Goal: Transaction & Acquisition: Purchase product/service

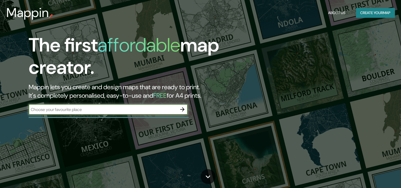
click at [109, 110] on input "text" at bounding box center [103, 109] width 149 height 6
type input "cerro blanco [GEOGRAPHIC_DATA]"
click at [183, 108] on icon "button" at bounding box center [182, 109] width 4 height 4
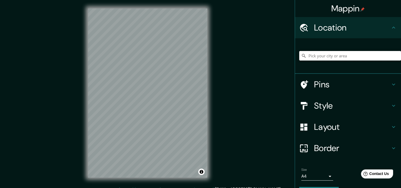
click at [343, 55] on input "Pick your city or area" at bounding box center [351, 56] width 102 height 10
type input "c"
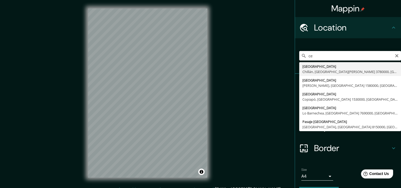
type input "c"
type input "[GEOGRAPHIC_DATA], [GEOGRAPHIC_DATA], [GEOGRAPHIC_DATA], [GEOGRAPHIC_DATA]"
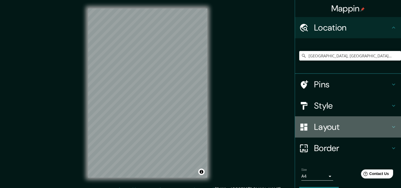
click at [316, 128] on h4 "Layout" at bounding box center [352, 127] width 76 height 11
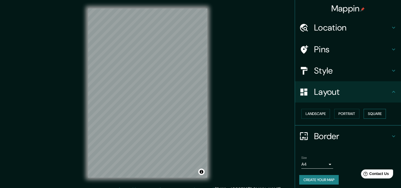
click at [367, 111] on button "Square" at bounding box center [375, 114] width 22 height 10
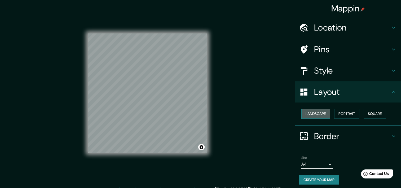
click at [302, 114] on button "Landscape" at bounding box center [316, 114] width 29 height 10
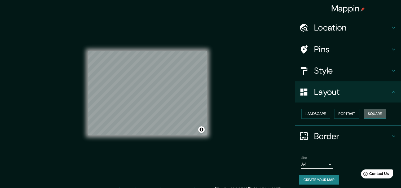
click at [372, 114] on button "Square" at bounding box center [375, 114] width 22 height 10
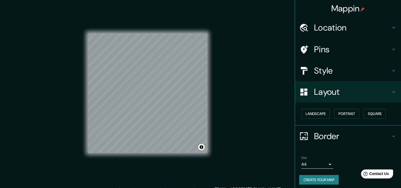
click at [326, 136] on h4 "Border" at bounding box center [352, 136] width 76 height 11
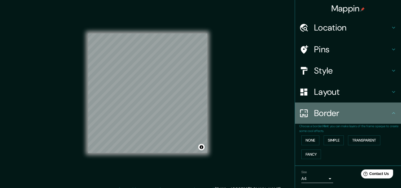
click at [338, 115] on h4 "Border" at bounding box center [352, 113] width 76 height 11
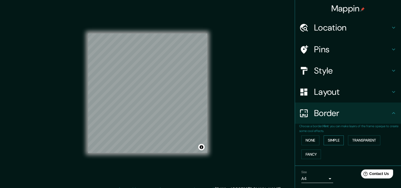
click at [328, 139] on button "Simple" at bounding box center [334, 140] width 20 height 10
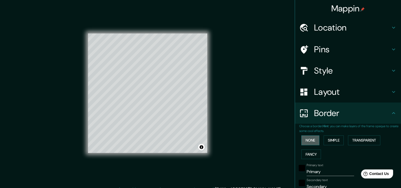
click at [312, 142] on button "None" at bounding box center [311, 140] width 18 height 10
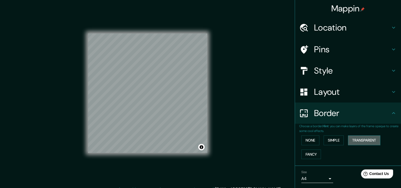
click at [366, 141] on button "Transparent" at bounding box center [364, 140] width 32 height 10
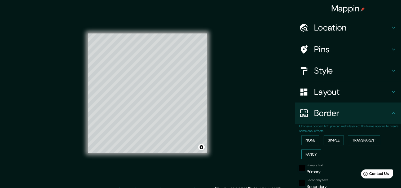
click at [306, 154] on button "Fancy" at bounding box center [312, 154] width 20 height 10
click at [308, 137] on button "None" at bounding box center [311, 140] width 18 height 10
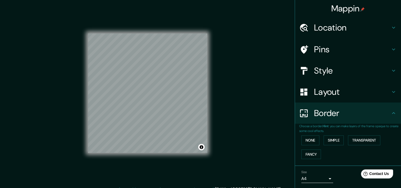
click at [326, 96] on h4 "Layout" at bounding box center [352, 92] width 76 height 11
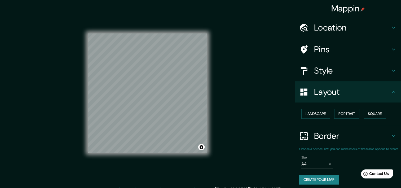
click at [329, 72] on h4 "Style" at bounding box center [352, 70] width 76 height 11
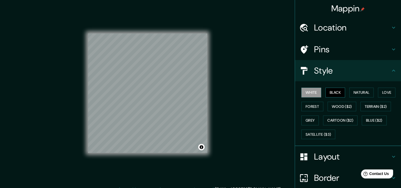
click at [328, 94] on button "Black" at bounding box center [336, 93] width 20 height 10
click at [345, 94] on div "White Black Natural Love Forest Wood ($2) Terrain ($2) Grey Cartoon ($2) Blue (…" at bounding box center [351, 113] width 102 height 56
click at [351, 92] on button "Natural" at bounding box center [362, 93] width 24 height 10
drag, startPoint x: 385, startPoint y: 94, endPoint x: 341, endPoint y: 115, distance: 48.8
click at [342, 114] on div "White Black Natural Love Forest Wood ($2) Terrain ($2) Grey Cartoon ($2) Blue (…" at bounding box center [351, 113] width 102 height 56
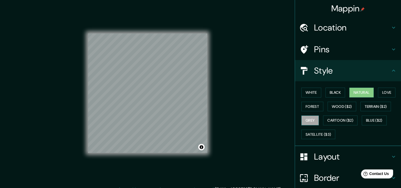
click at [310, 121] on button "Grey" at bounding box center [311, 120] width 18 height 10
click at [307, 106] on button "Forest" at bounding box center [313, 107] width 22 height 10
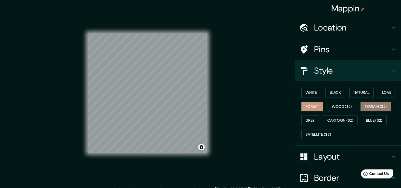
click at [377, 107] on button "Terrain ($2)" at bounding box center [376, 107] width 31 height 10
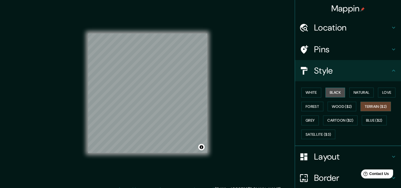
click at [326, 93] on button "Black" at bounding box center [336, 93] width 20 height 10
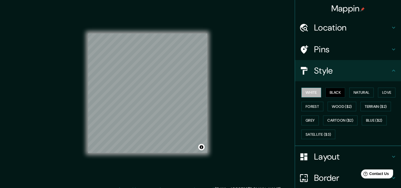
click at [313, 93] on button "White" at bounding box center [312, 93] width 20 height 10
